Goal: Information Seeking & Learning: Learn about a topic

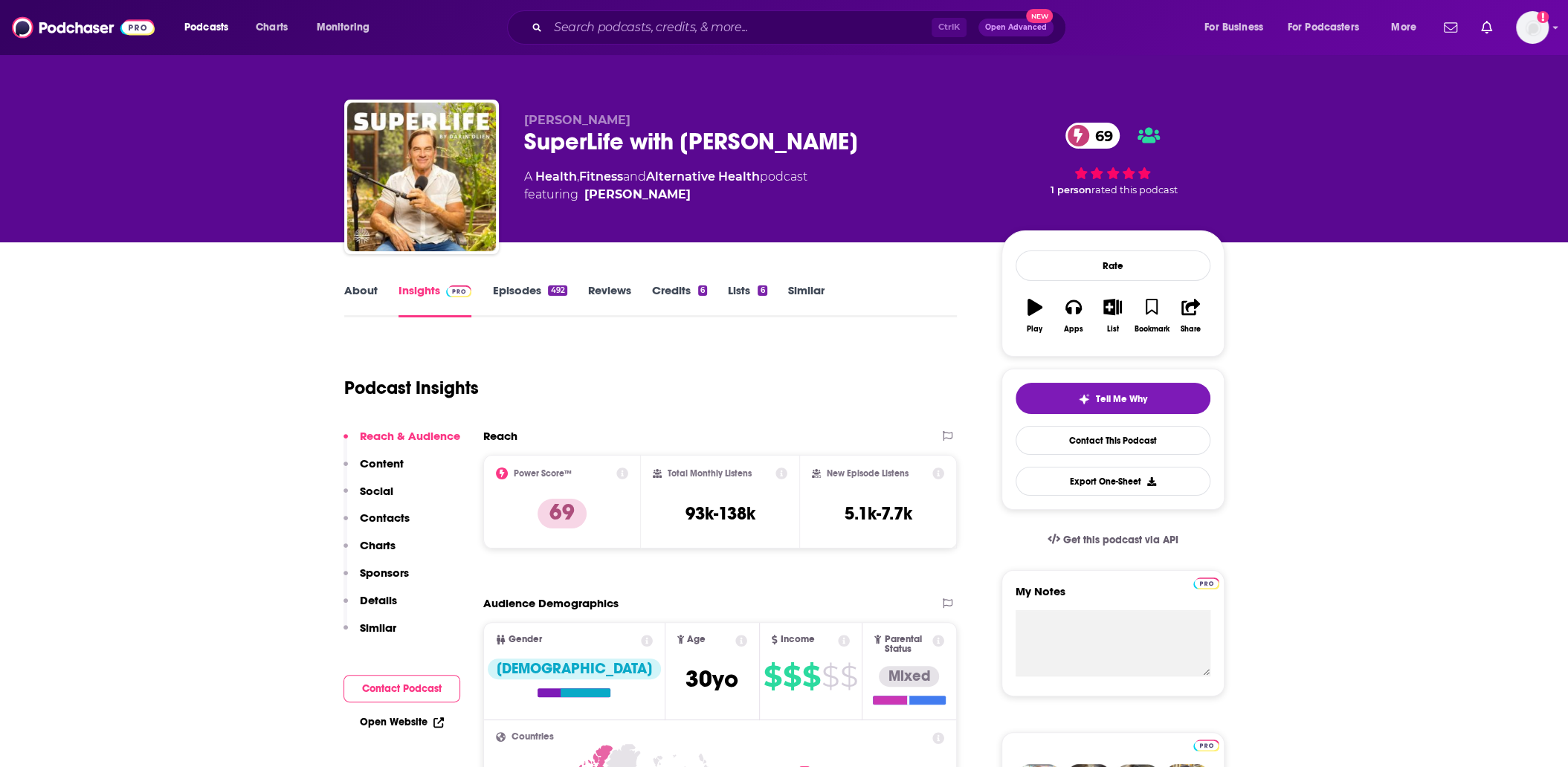
click at [584, 25] on input "Search podcasts, credits, & more..." at bounding box center [739, 27] width 384 height 23
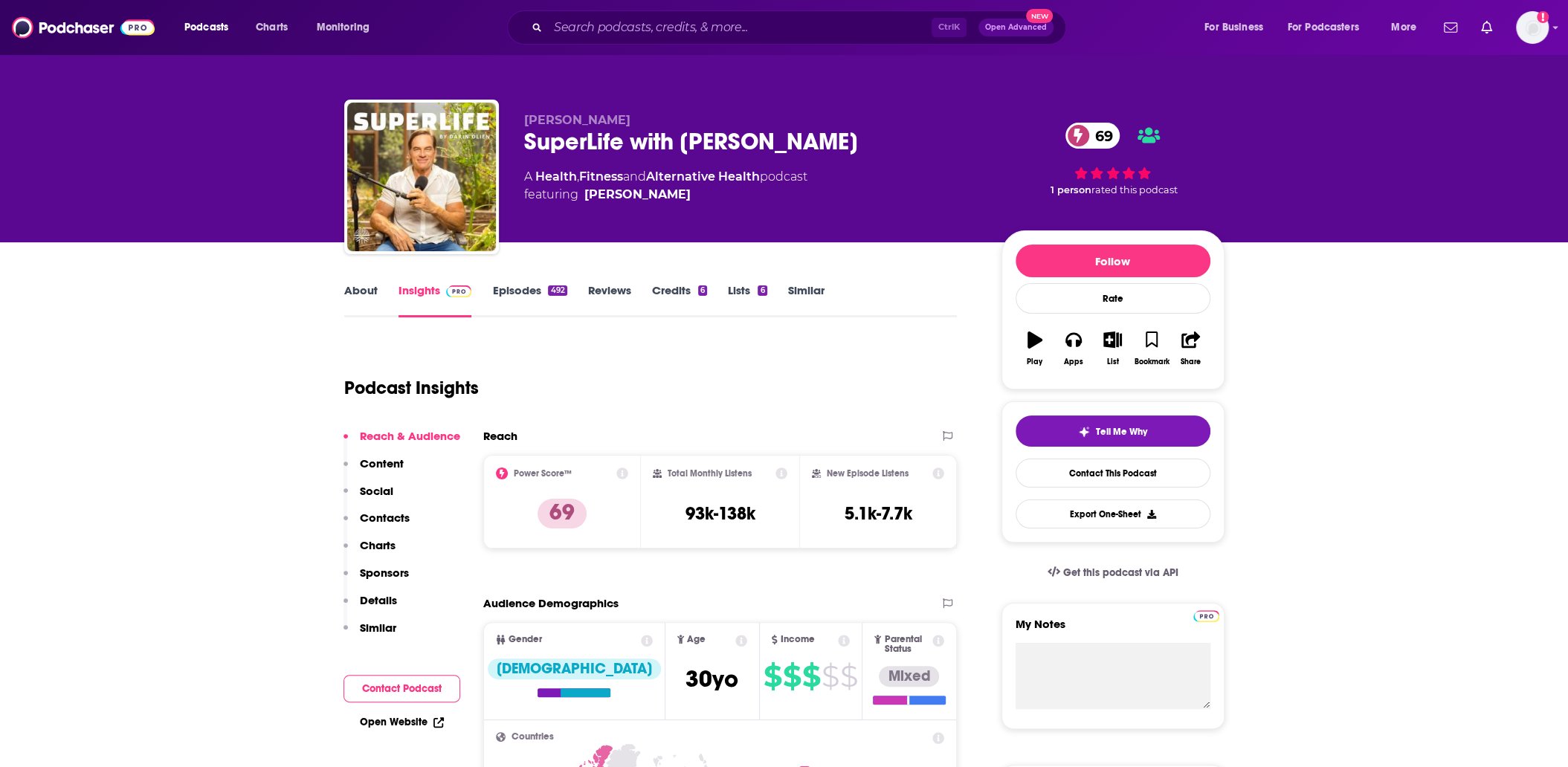
drag, startPoint x: 585, startPoint y: 21, endPoint x: 593, endPoint y: 26, distance: 9.4
click at [586, 21] on input "Search podcasts, credits, & more..." at bounding box center [739, 27] width 384 height 23
click at [595, 26] on input "Search podcasts, credits, & more..." at bounding box center [739, 27] width 384 height 23
click at [614, 21] on input "Search podcasts, credits, & more..." at bounding box center [739, 27] width 384 height 23
click at [667, 32] on input "Search podcasts, credits, & more..." at bounding box center [739, 27] width 384 height 23
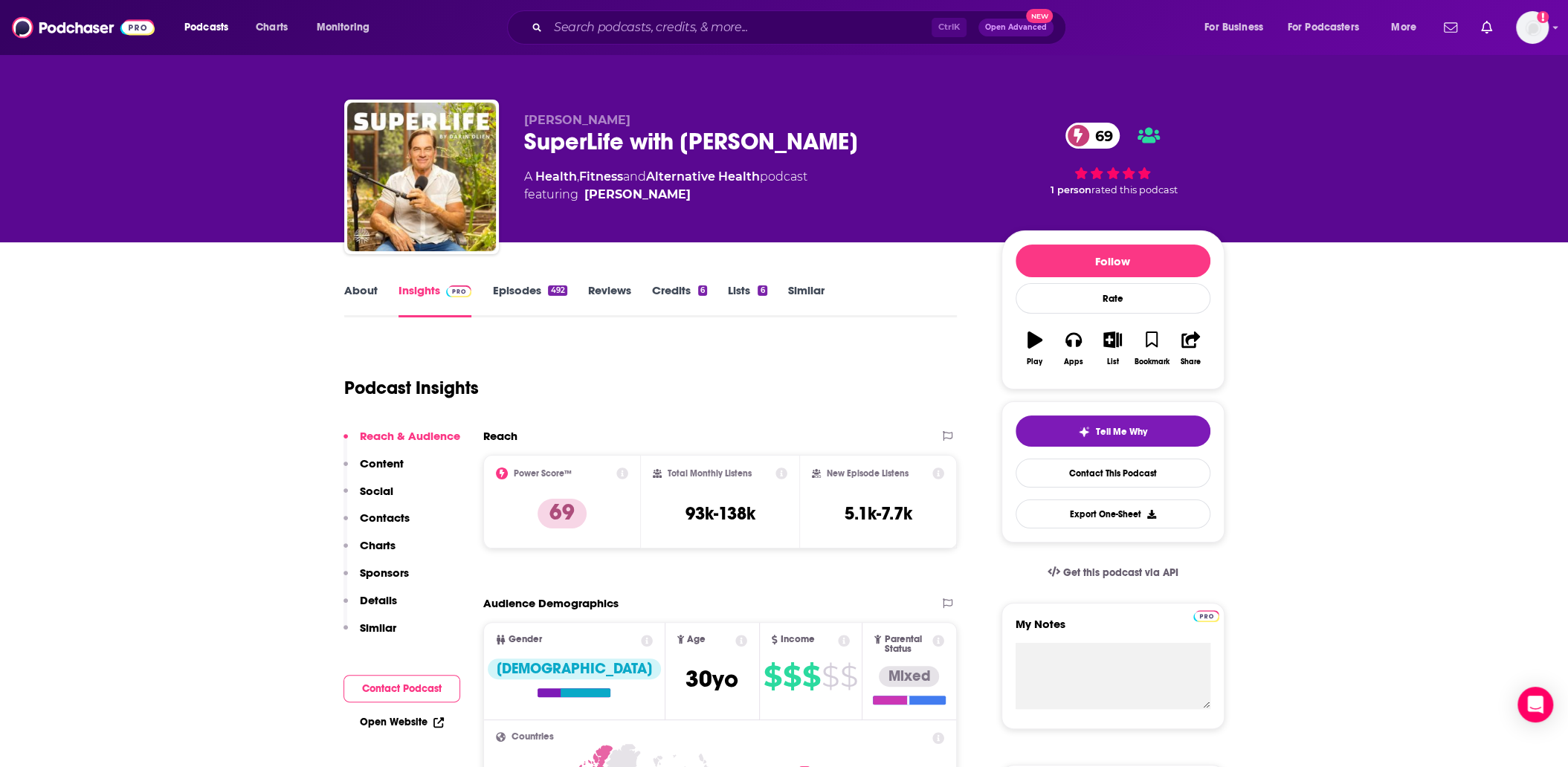
click at [670, 25] on input "Search podcasts, credits, & more..." at bounding box center [739, 27] width 384 height 23
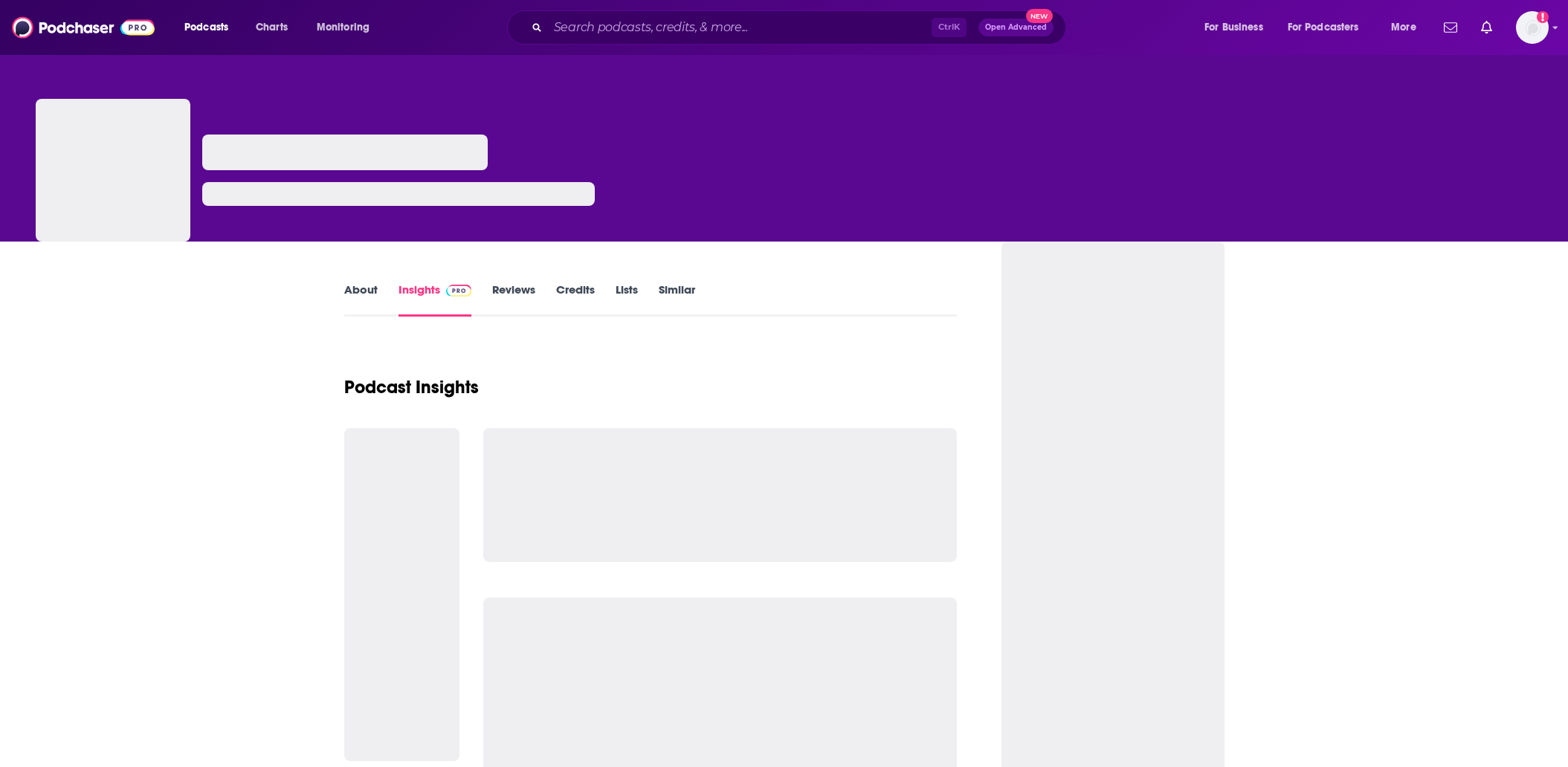
click at [667, 34] on input "Search podcasts, credits, & more..." at bounding box center [739, 27] width 384 height 23
click at [665, 24] on input "Search podcasts, credits, & more..." at bounding box center [739, 27] width 384 height 23
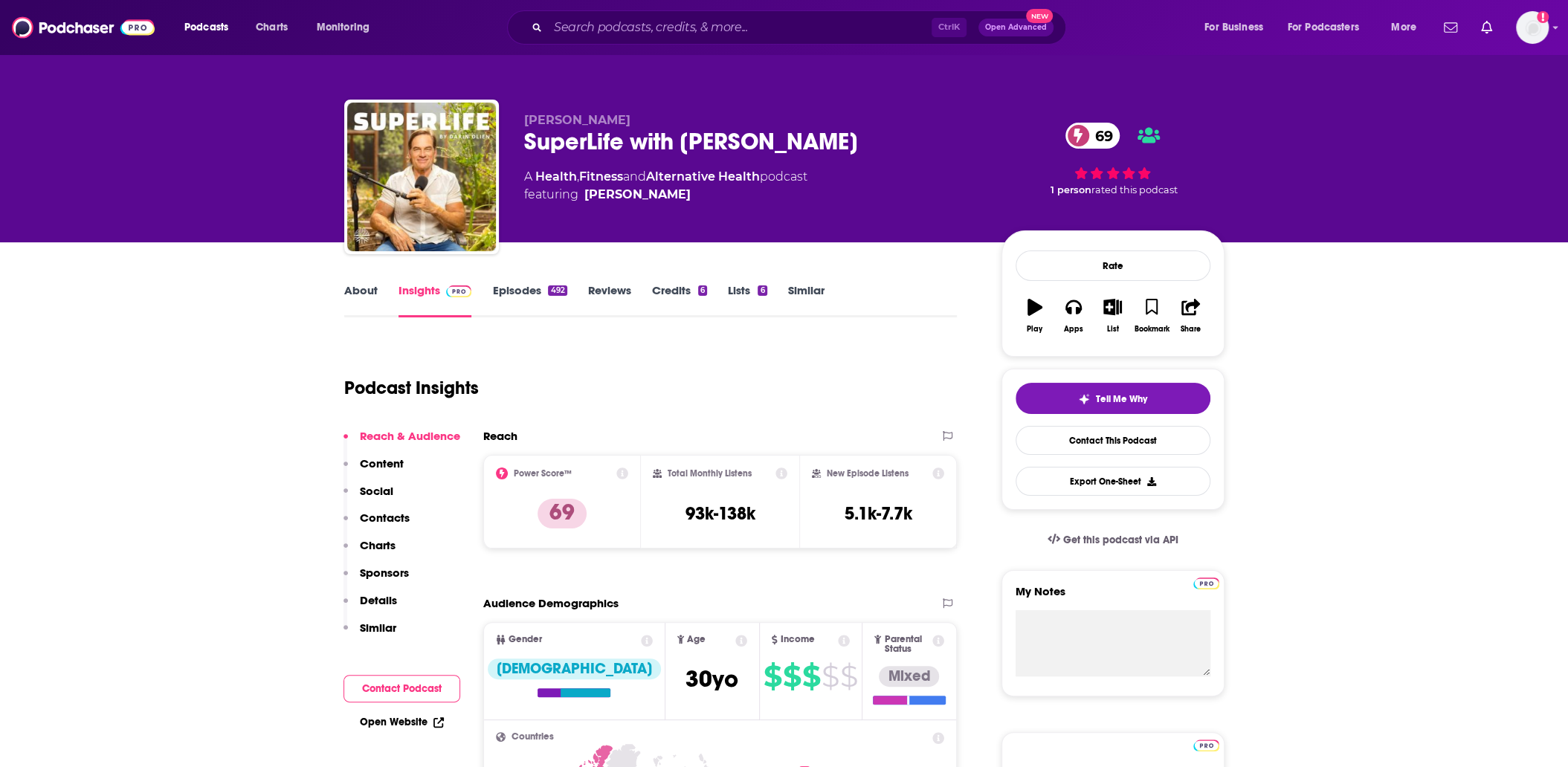
click at [665, 24] on input "Search podcasts, credits, & more..." at bounding box center [739, 27] width 384 height 23
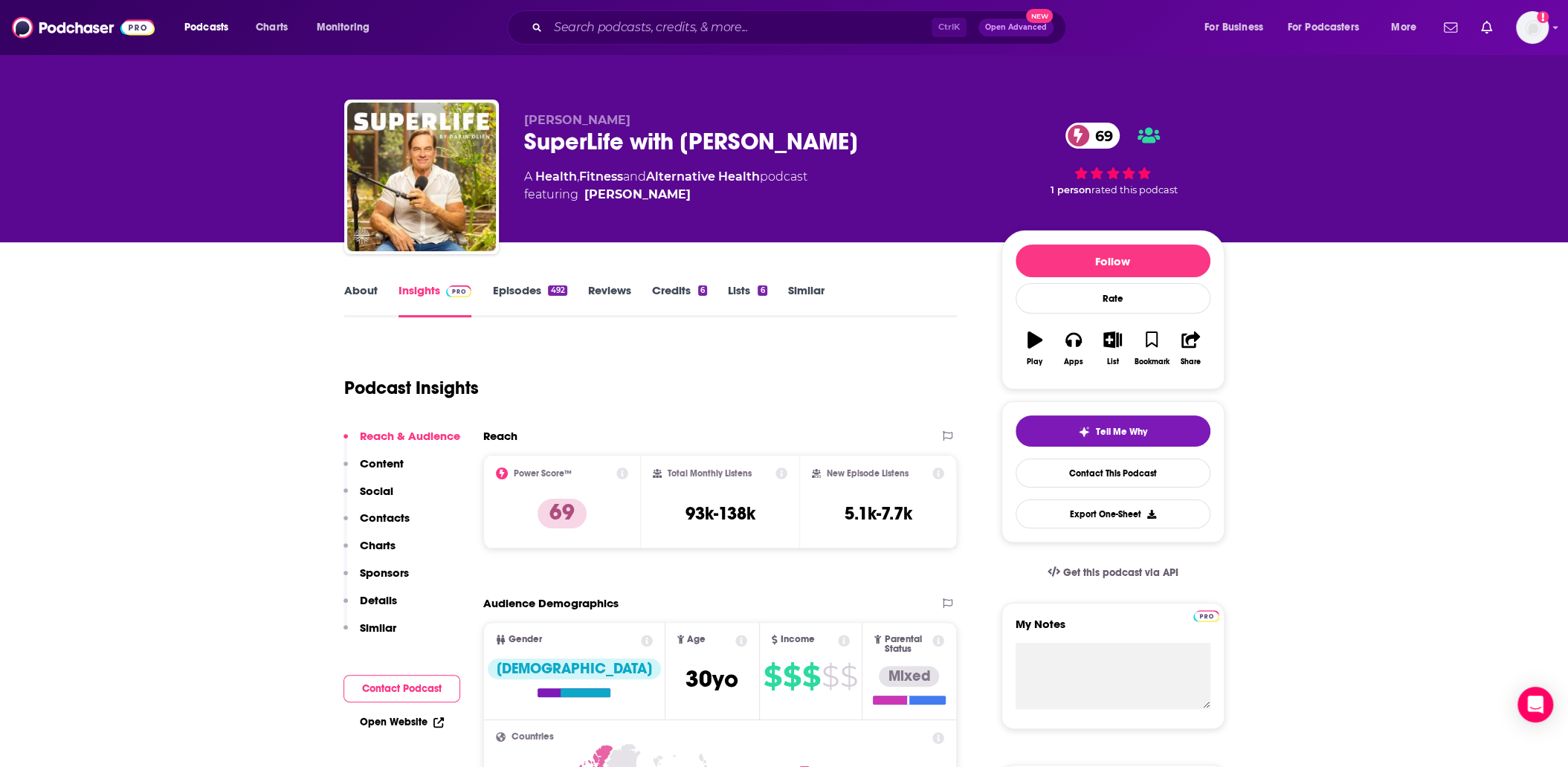
click at [665, 25] on input "Search podcasts, credits, & more..." at bounding box center [739, 27] width 384 height 23
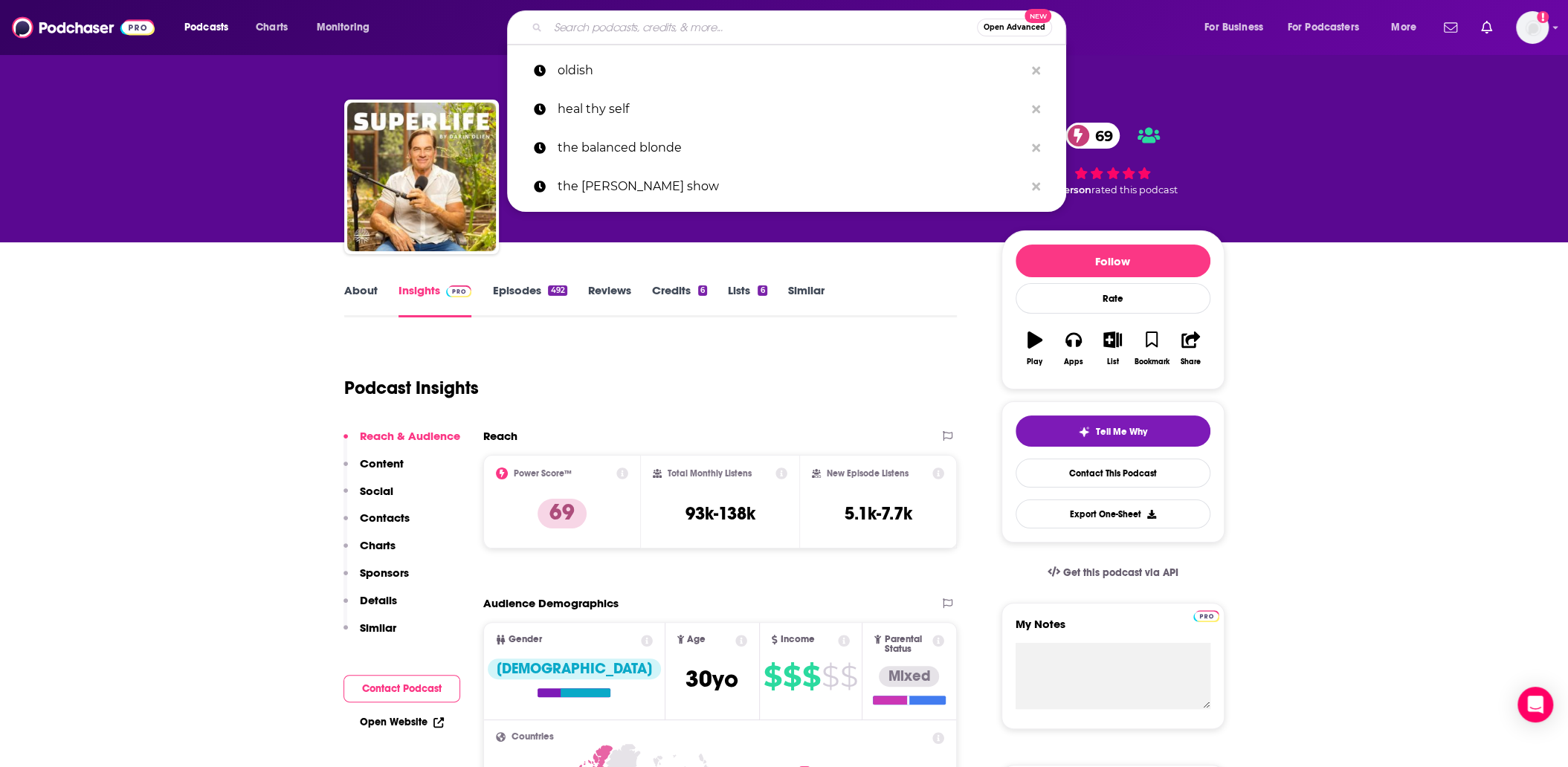
click at [650, 23] on input "Search podcasts, credits, & more..." at bounding box center [763, 27] width 429 height 23
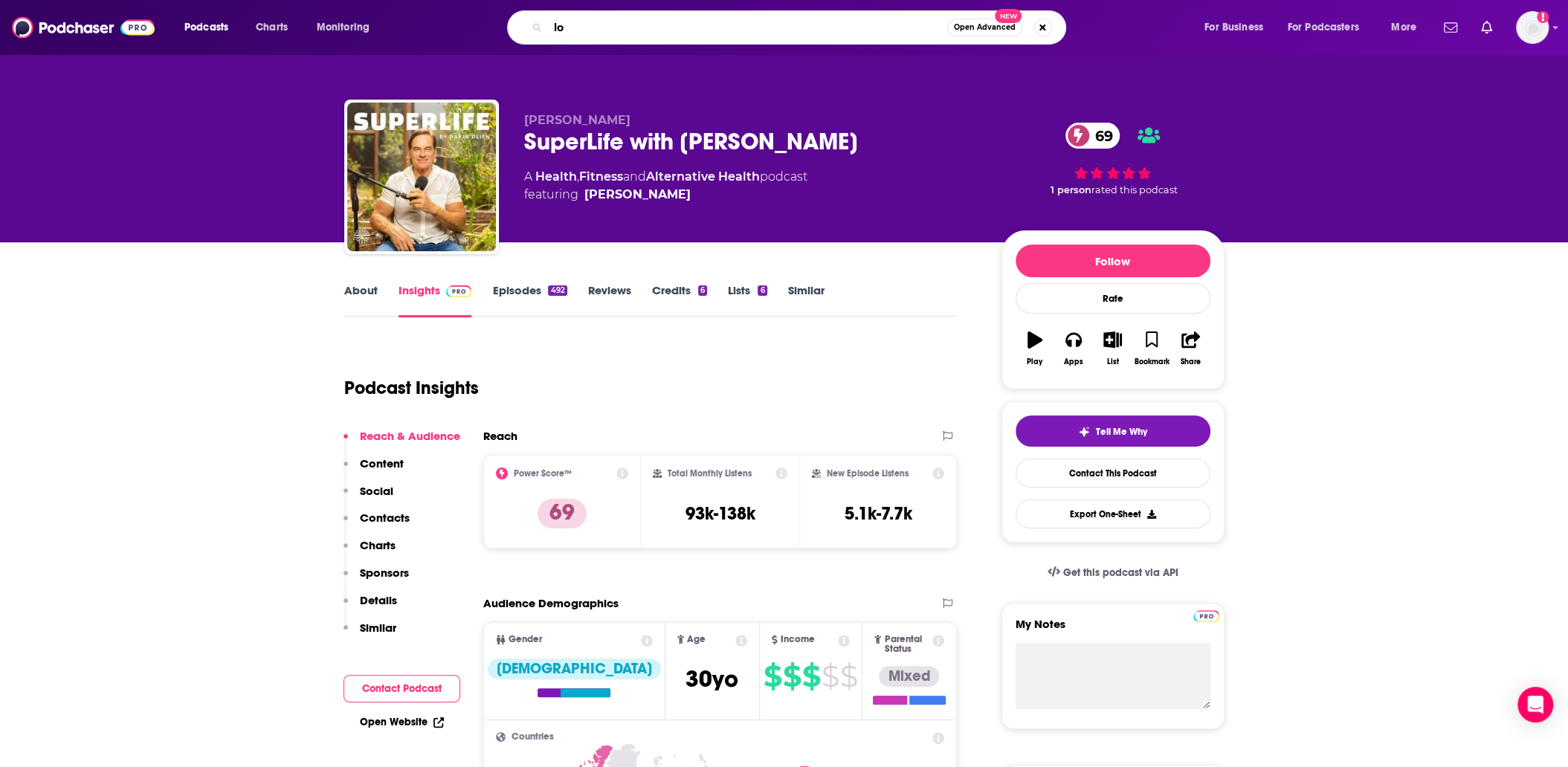
type input "l"
type input "longevity optimization"
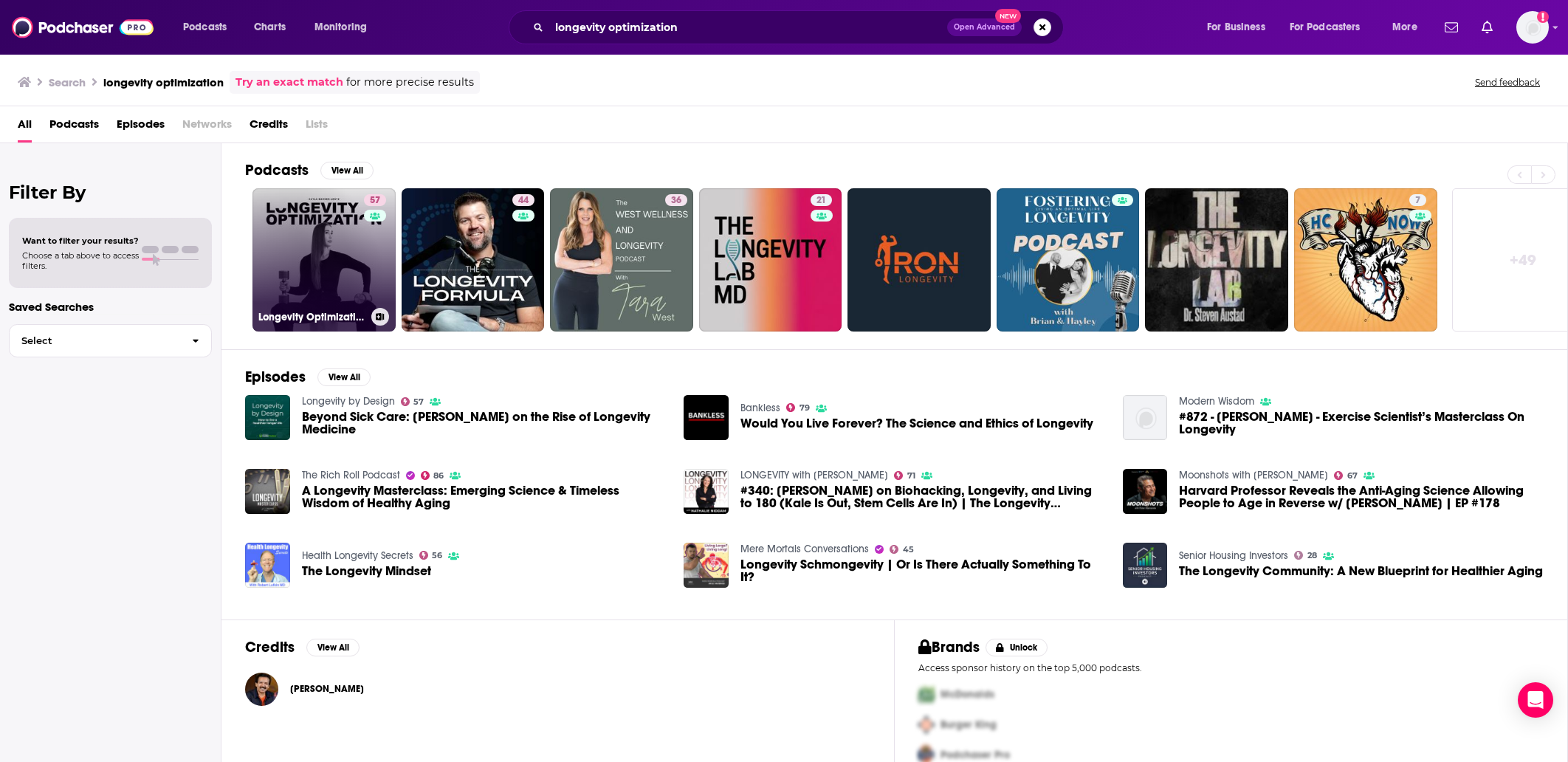
click at [303, 223] on link "57 Longevity Optimization with Kayla Barnes-Lentz" at bounding box center [323, 260] width 144 height 144
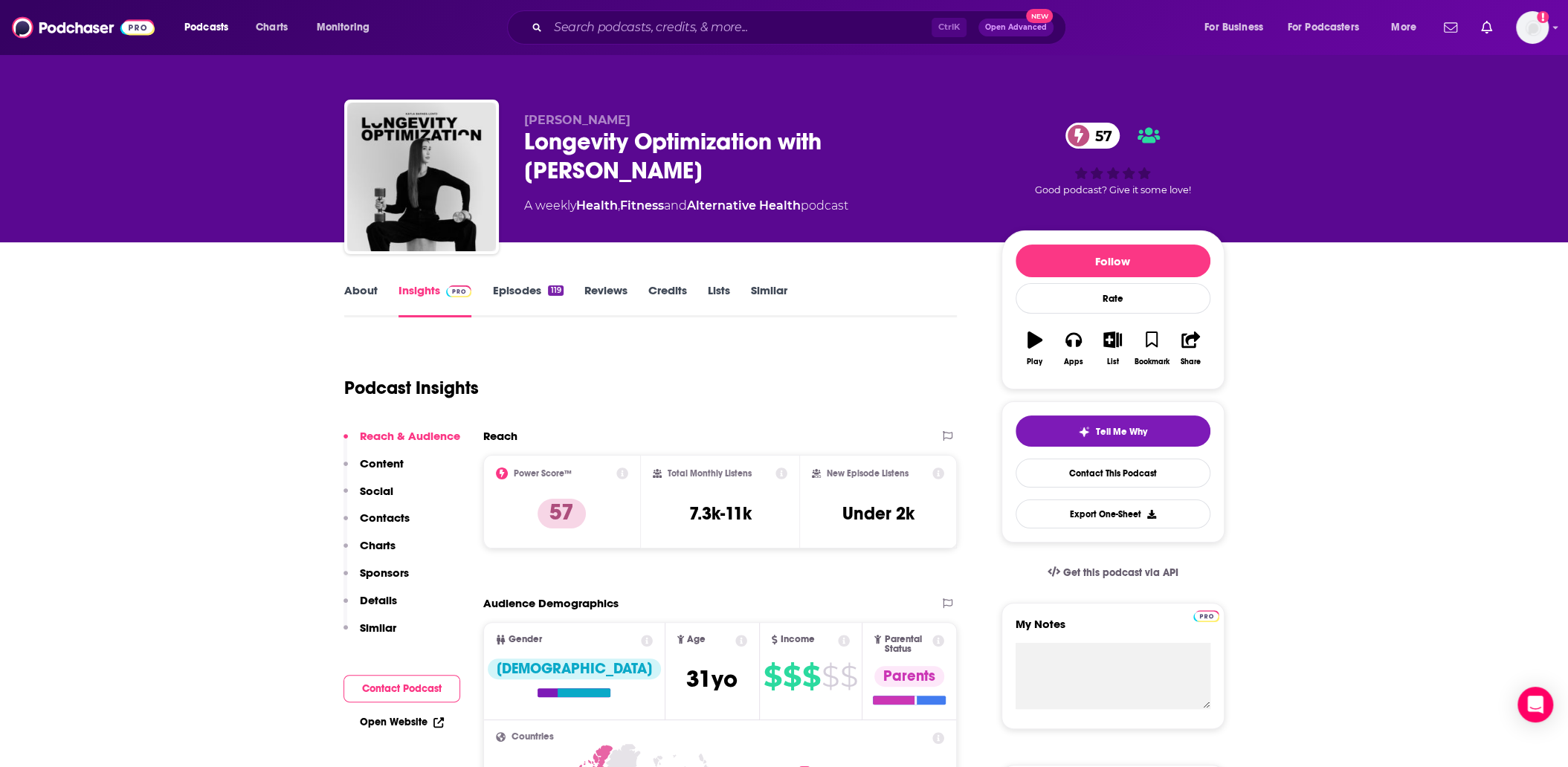
click at [549, 283] on link "Episodes 119" at bounding box center [527, 300] width 71 height 35
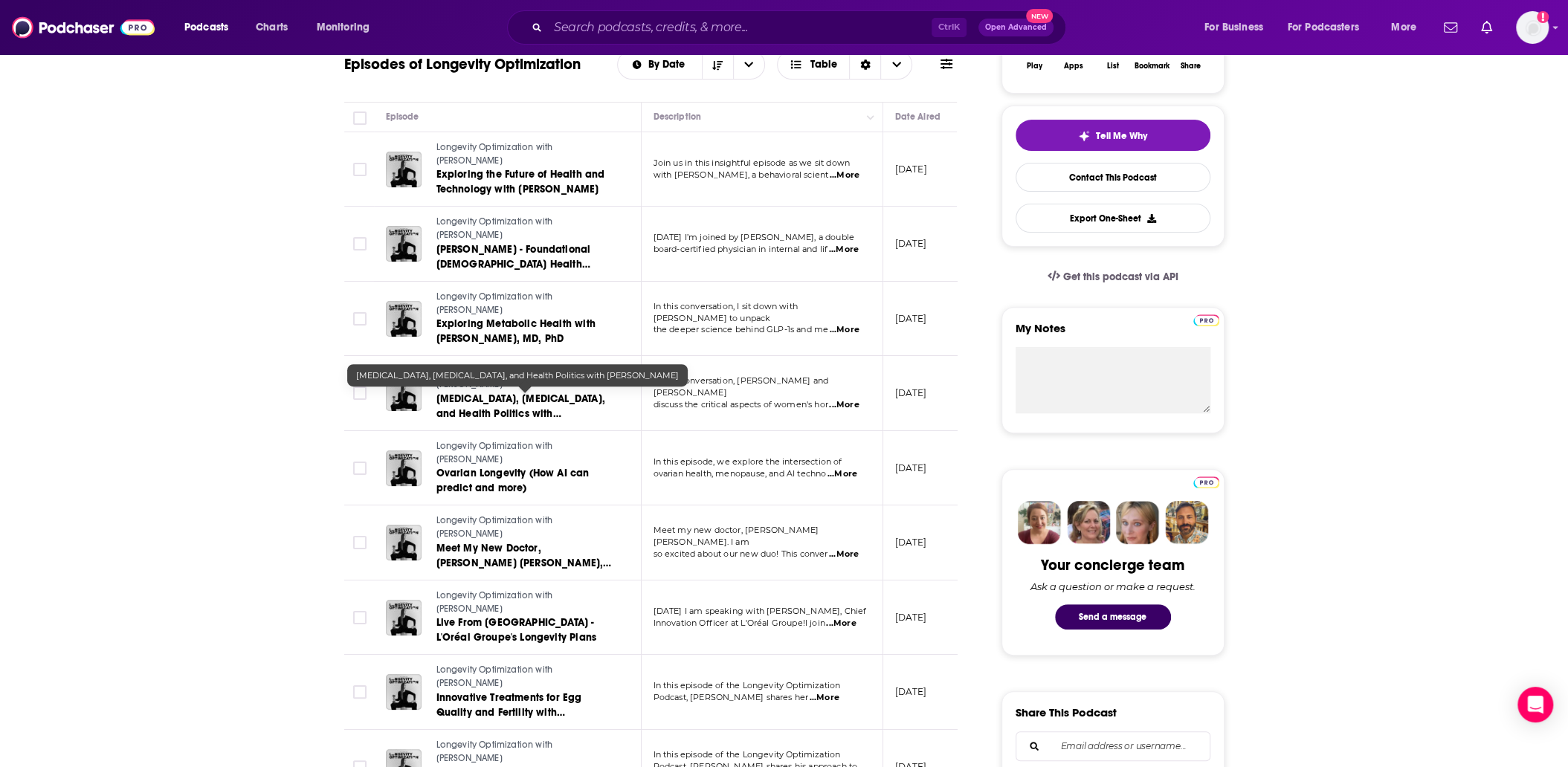
scroll to position [298, 0]
